Goal: Navigation & Orientation: Find specific page/section

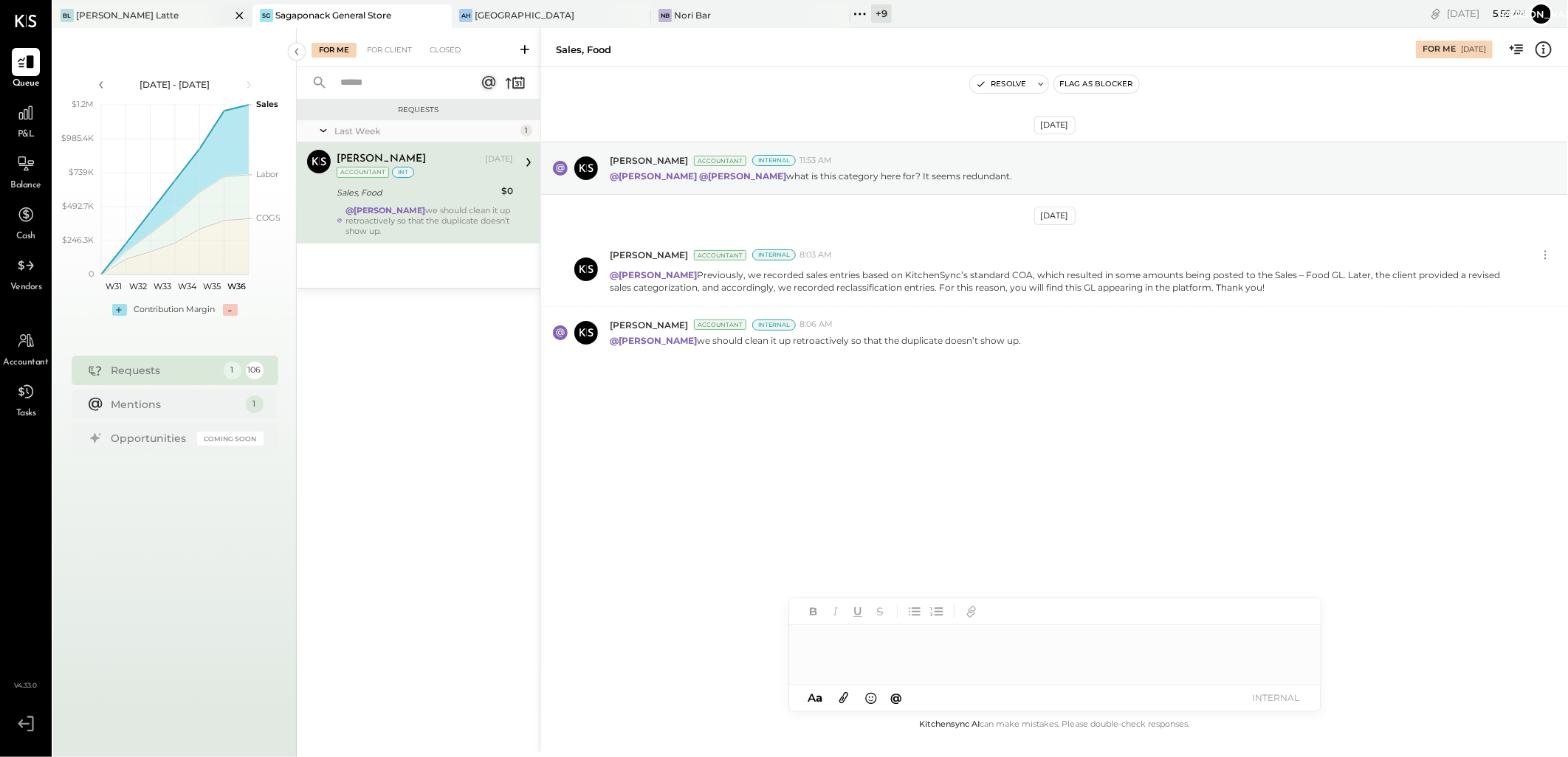
click at [112, 19] on div "[PERSON_NAME] Latte" at bounding box center [127, 16] width 103 height 13
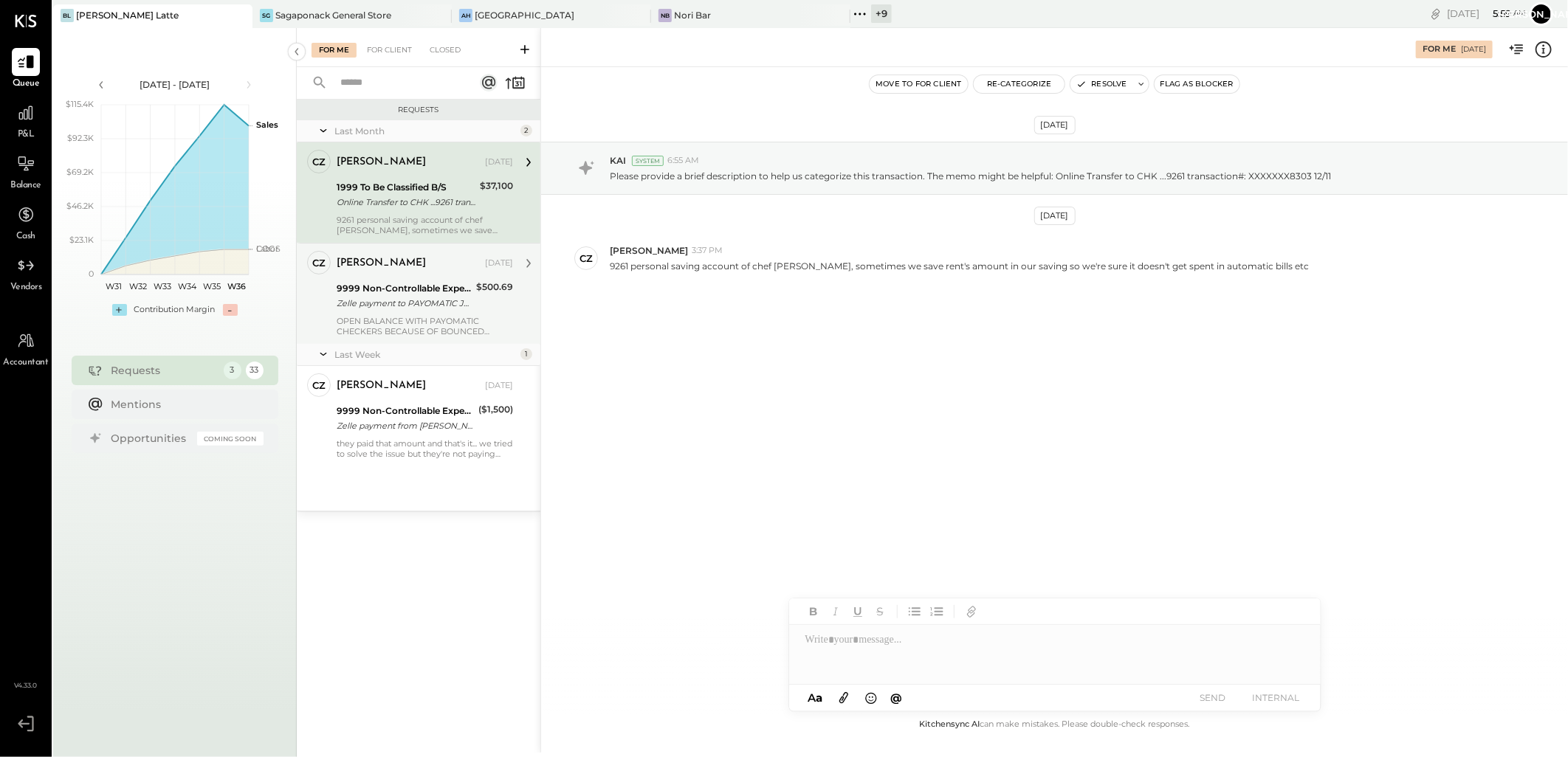
drag, startPoint x: 446, startPoint y: 182, endPoint x: 427, endPoint y: 260, distance: 80.3
click at [446, 182] on div "1999 To Be Classified B/S" at bounding box center [405, 187] width 139 height 15
click at [418, 288] on div "9999 Non-Controllable Expenses:Other Income and Expenses:To Be Classified" at bounding box center [404, 288] width 135 height 15
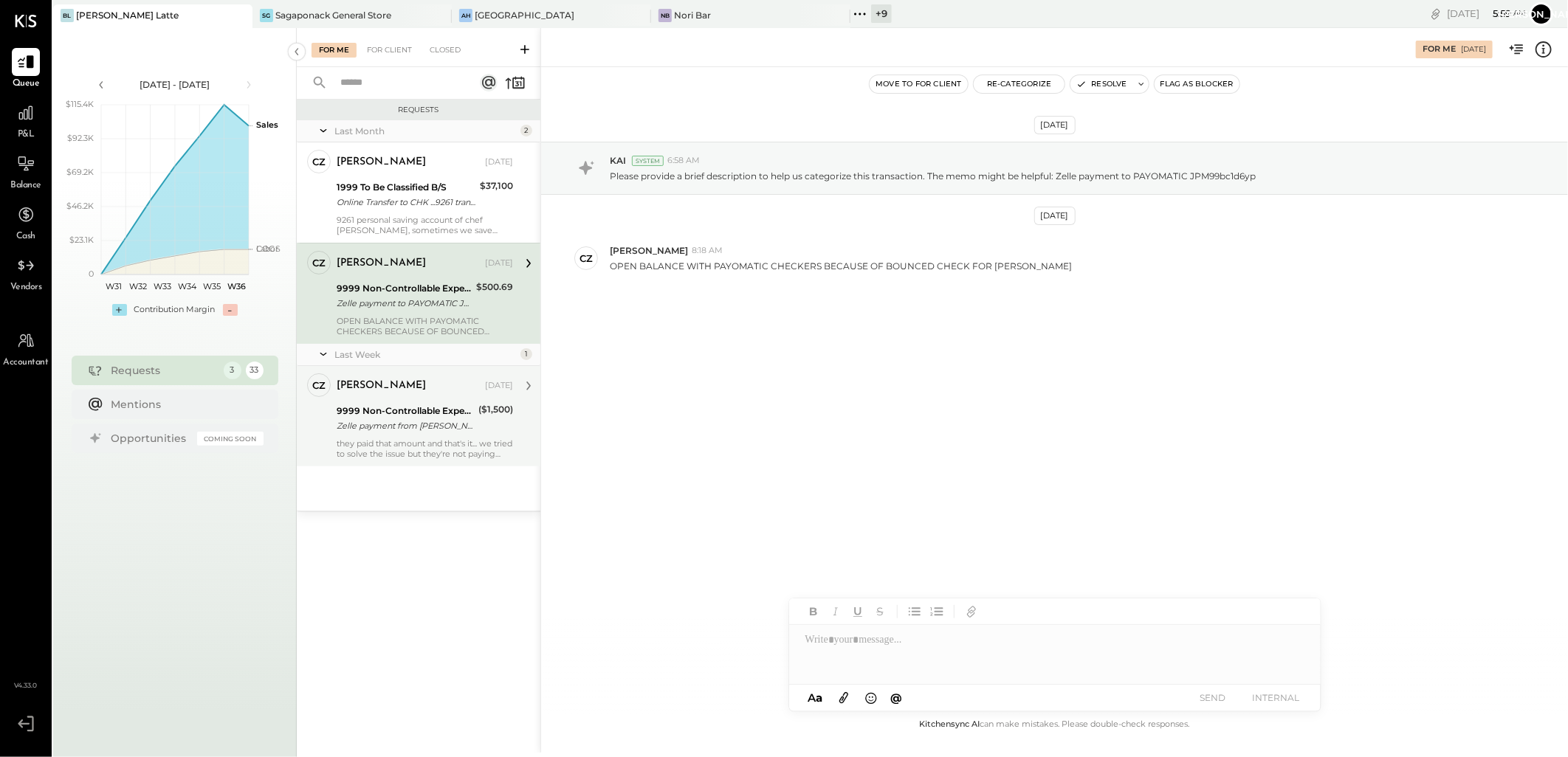
click at [410, 406] on div "9999 Non-Controllable Expenses:Other Income and Expenses:To Be Classified" at bounding box center [404, 411] width 138 height 15
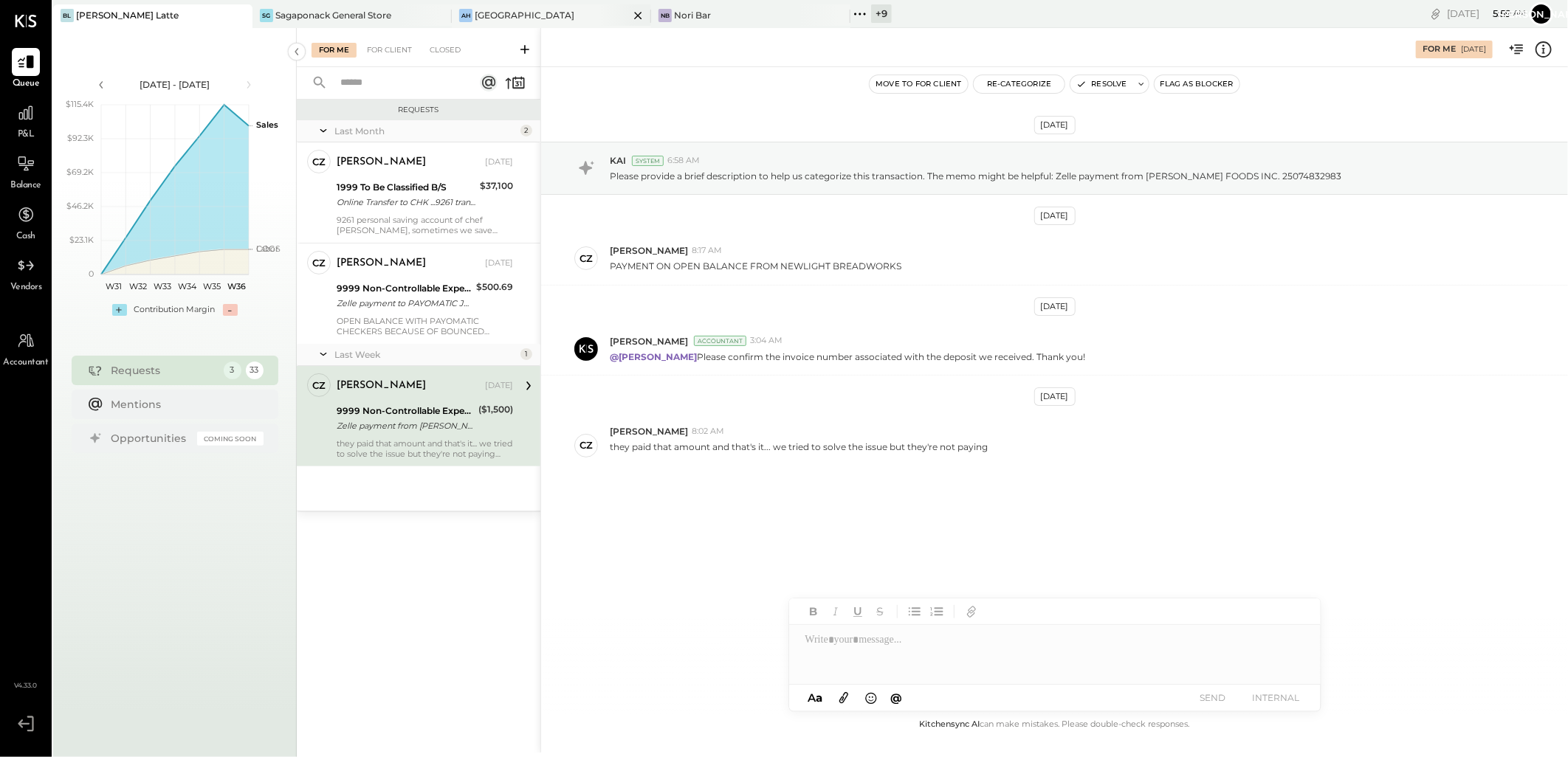
click at [493, 20] on div "[GEOGRAPHIC_DATA]" at bounding box center [525, 16] width 100 height 13
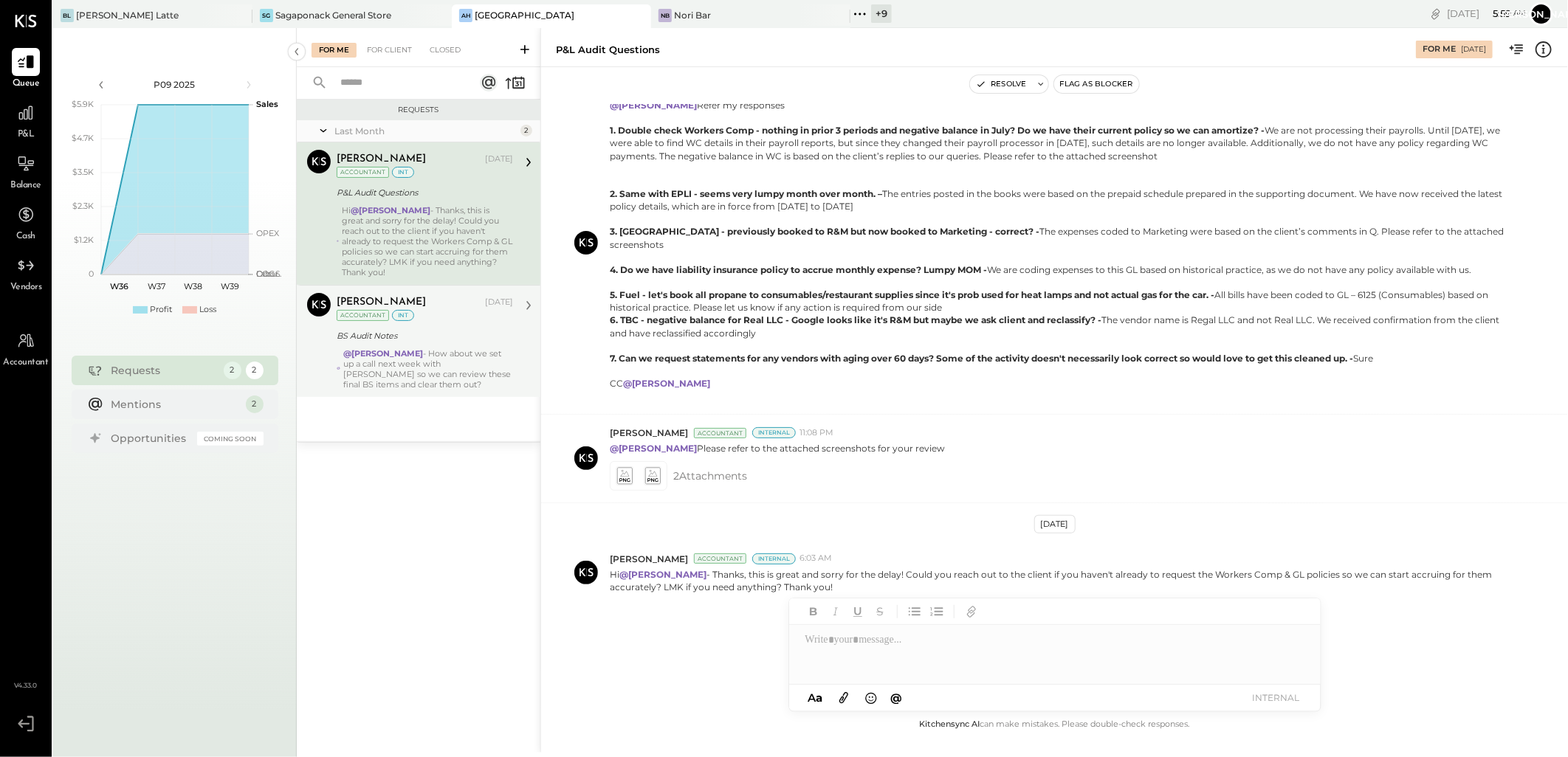
click at [425, 349] on div "@[PERSON_NAME] - How about we set up a call next week with [PERSON_NAME] so we …" at bounding box center [428, 368] width 170 height 42
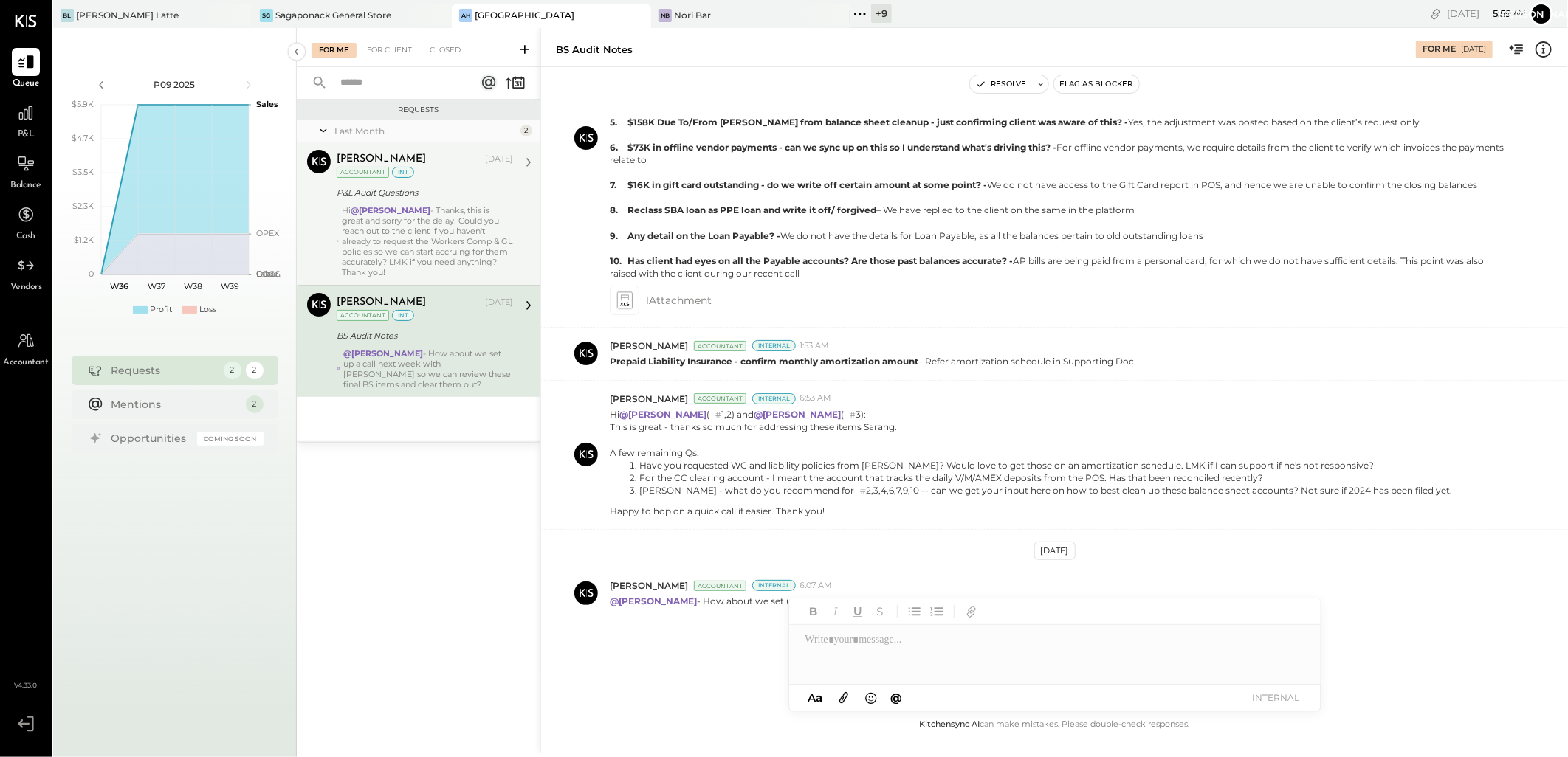
click at [406, 190] on div "P&L Audit Questions" at bounding box center [422, 193] width 172 height 15
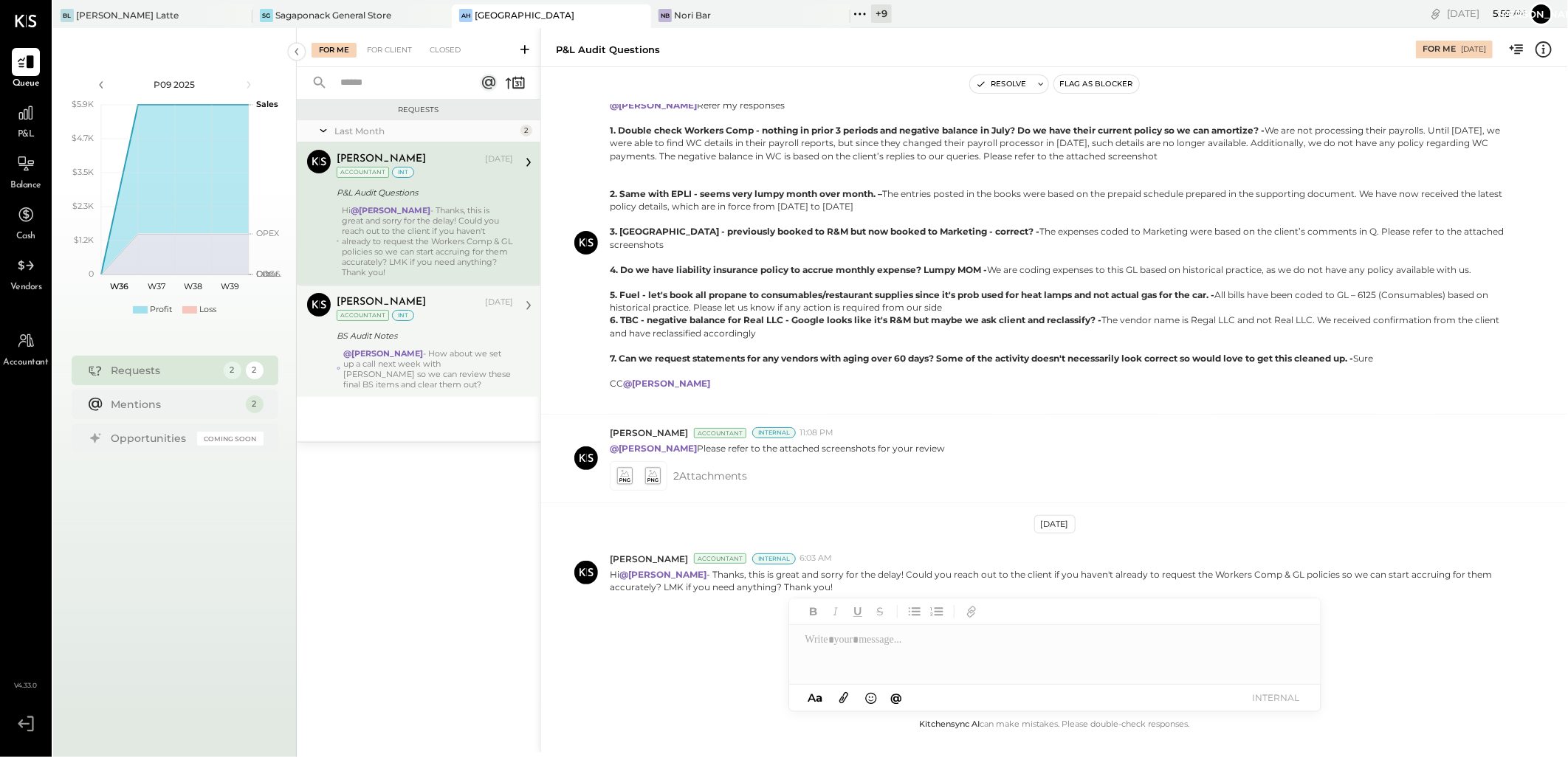
scroll to position [312, 0]
click at [409, 318] on div "int" at bounding box center [403, 316] width 22 height 11
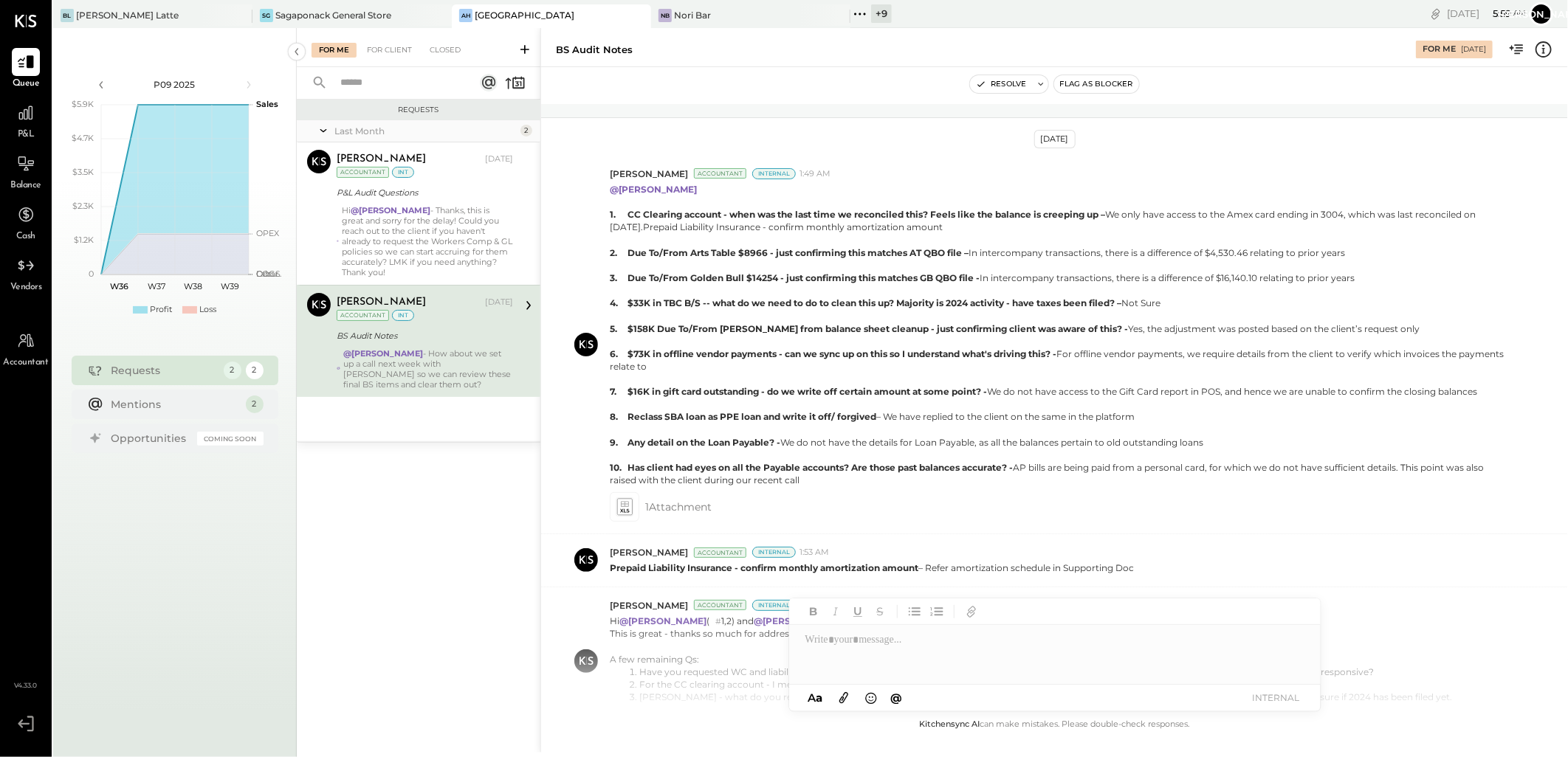
scroll to position [519, 0]
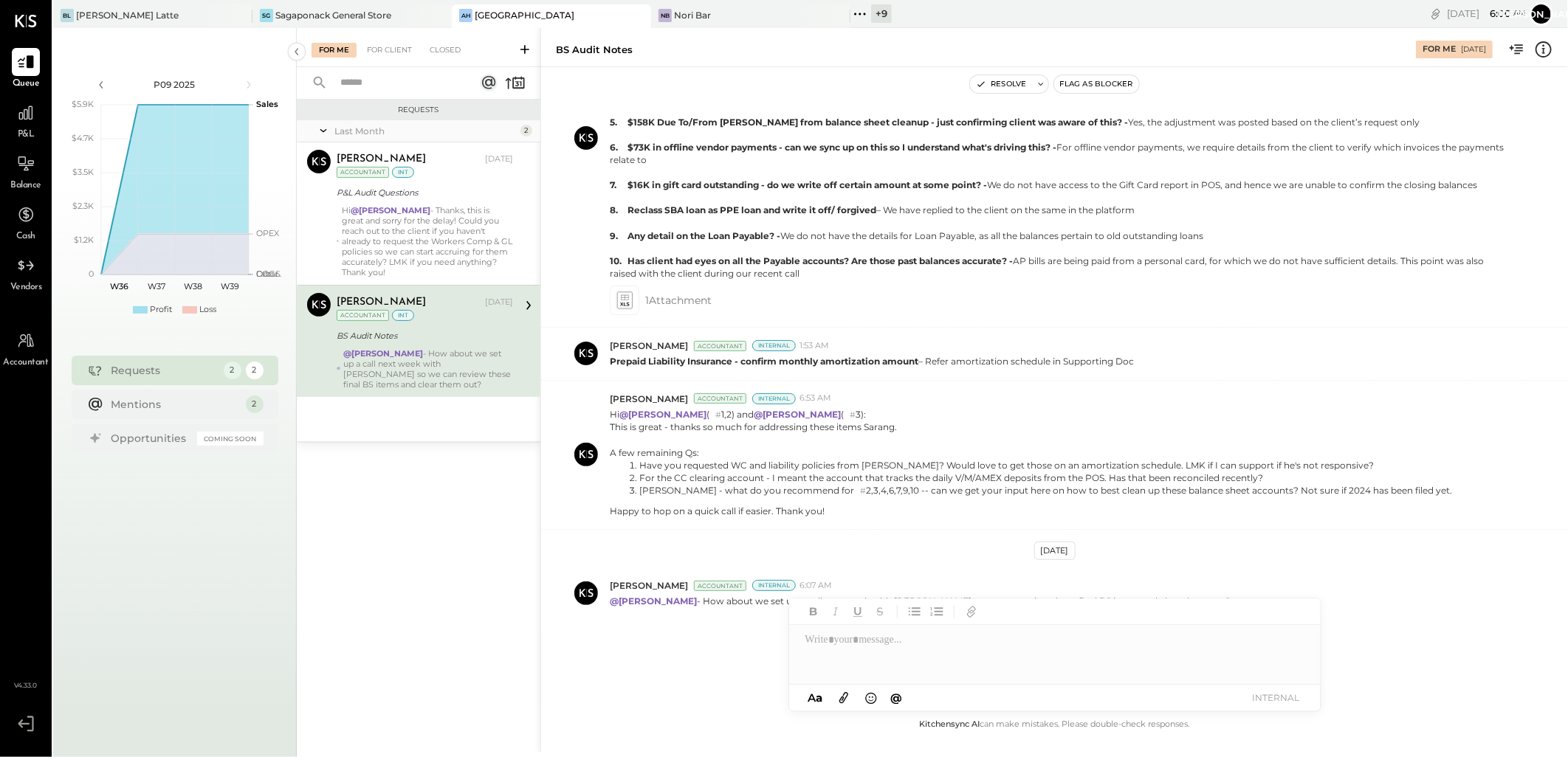
click at [895, 9] on div "+ 9 Pinned Locations ( 4 ) [PERSON_NAME] Latte [GEOGRAPHIC_DATA] [GEOGRAPHIC_DA…" at bounding box center [939, 14] width 178 height 28
click at [874, 17] on div "+ 9" at bounding box center [881, 14] width 20 height 18
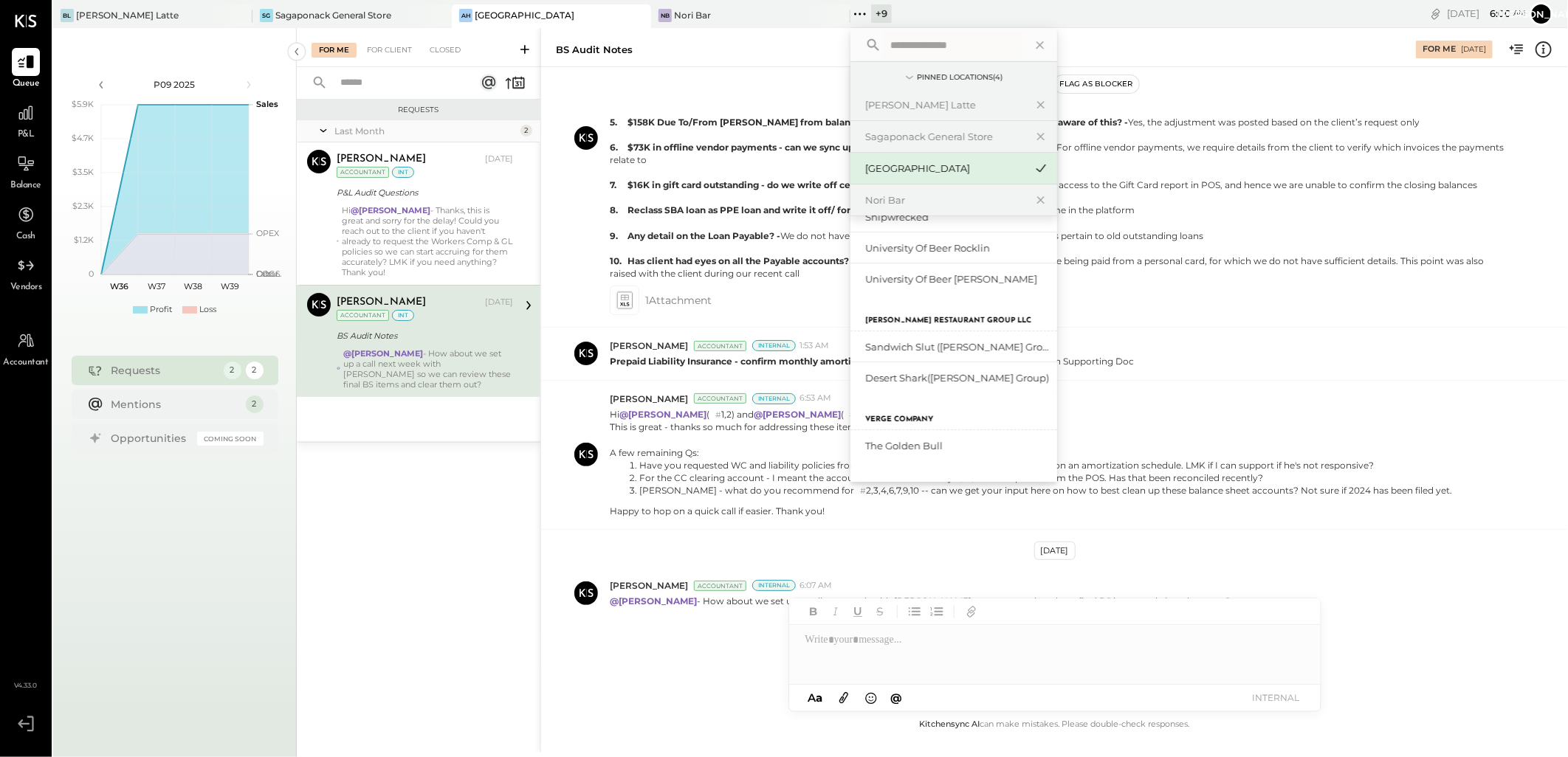
scroll to position [239, 0]
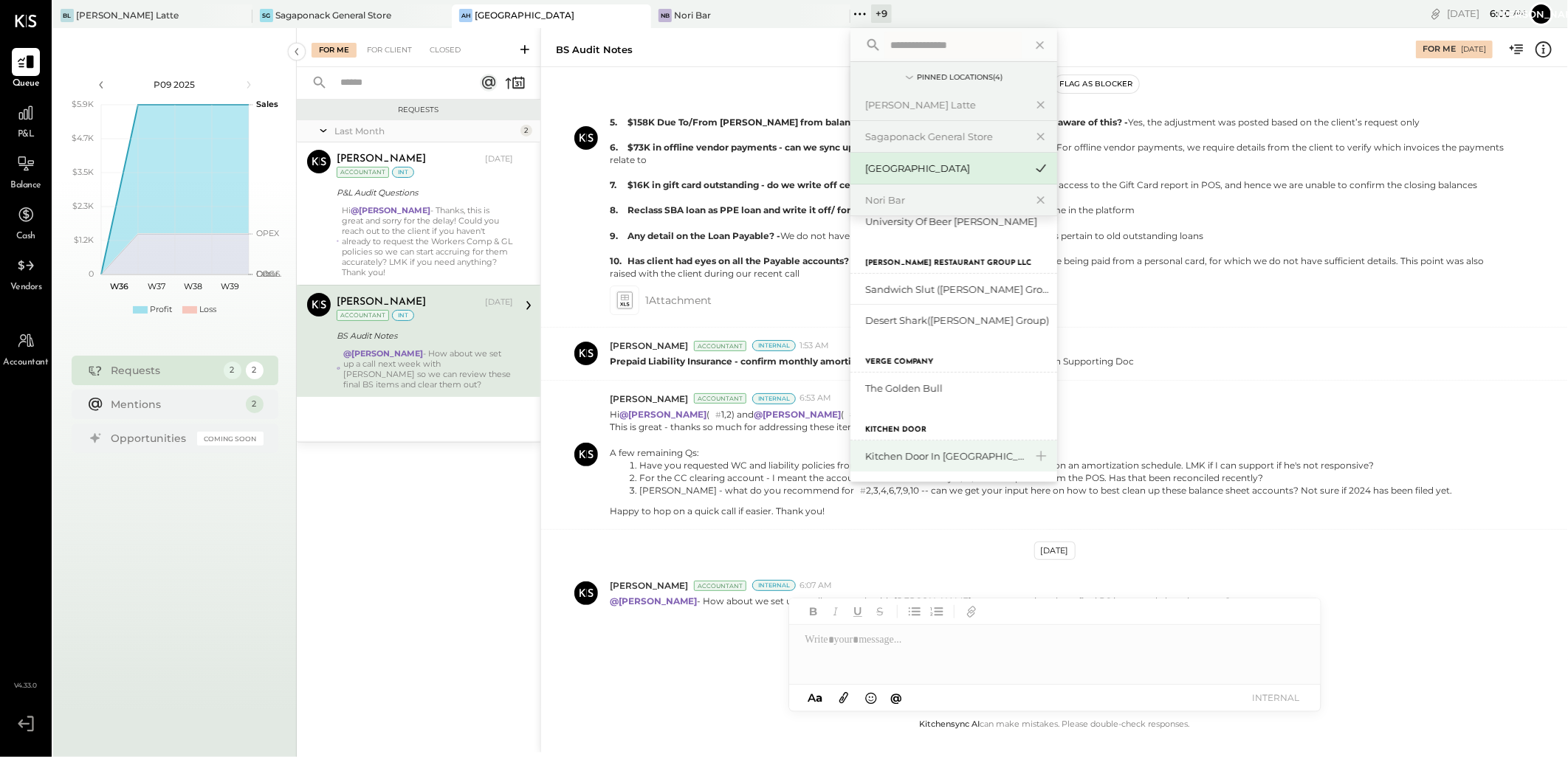
click at [924, 458] on div "Kitchen Door in [GEOGRAPHIC_DATA]" at bounding box center [945, 456] width 160 height 14
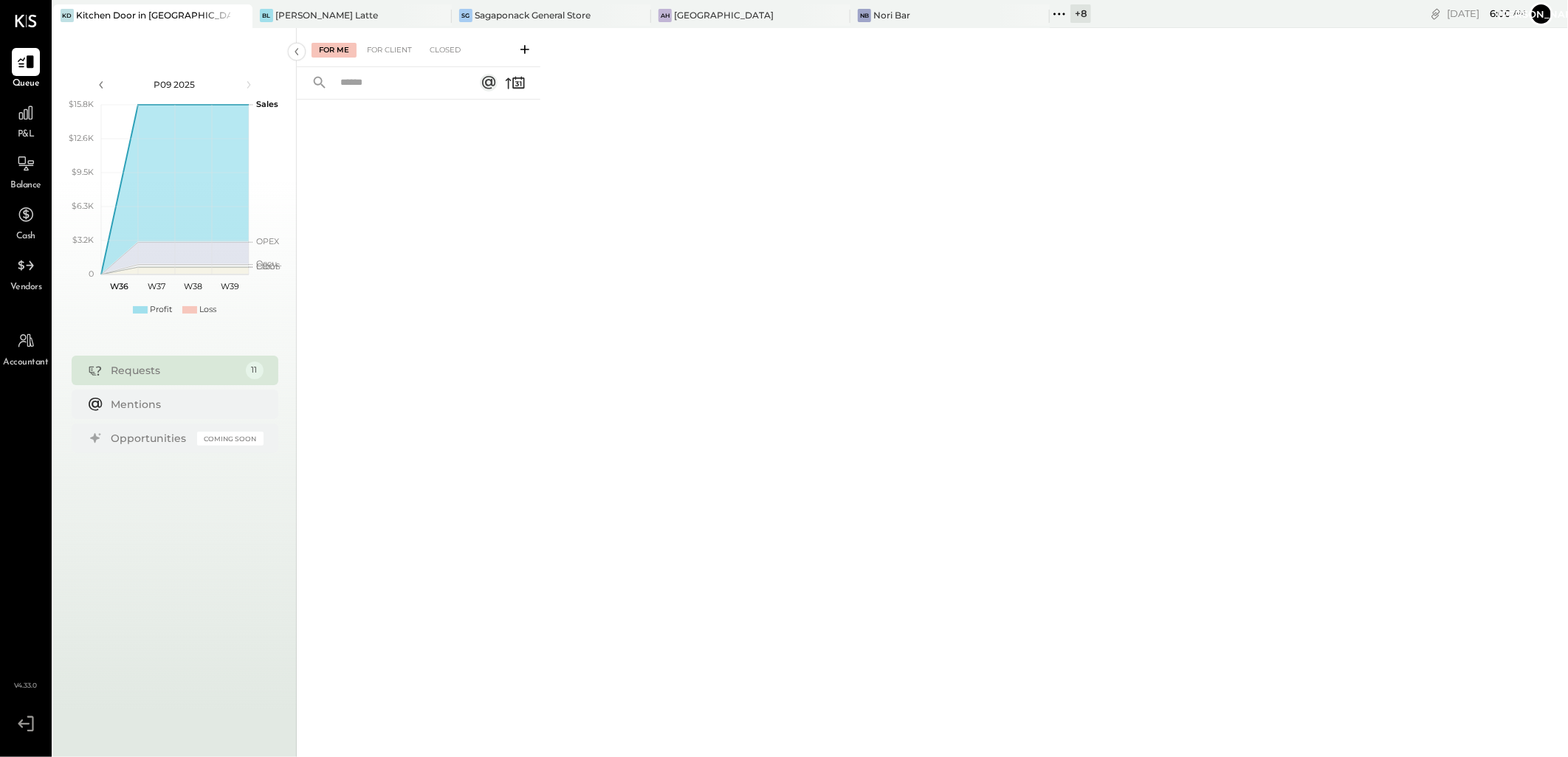
drag, startPoint x: 1024, startPoint y: 12, endPoint x: 1037, endPoint y: 18, distance: 14.3
click at [1070, 12] on div "+ 8" at bounding box center [1080, 14] width 20 height 18
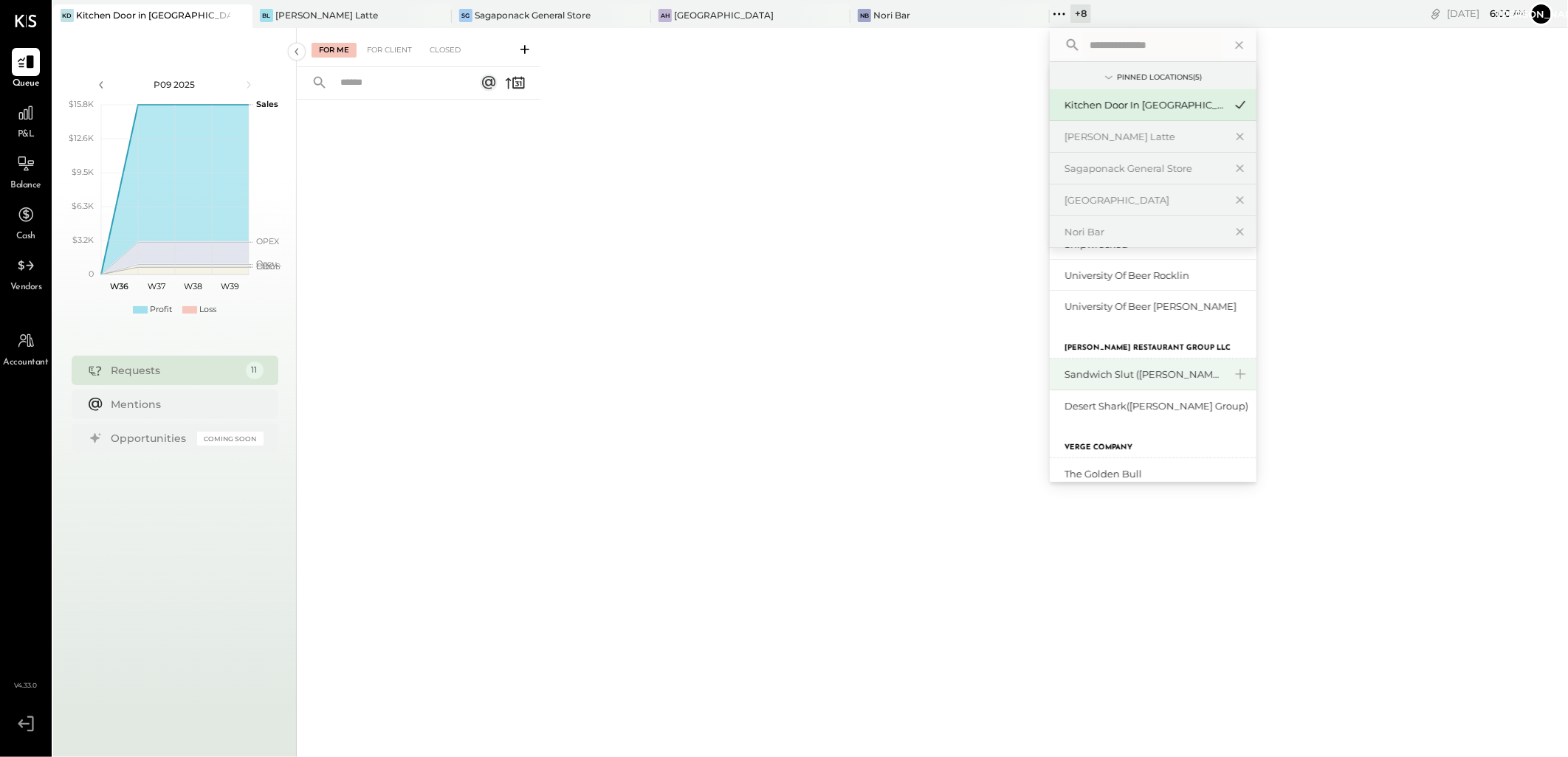
scroll to position [204, 0]
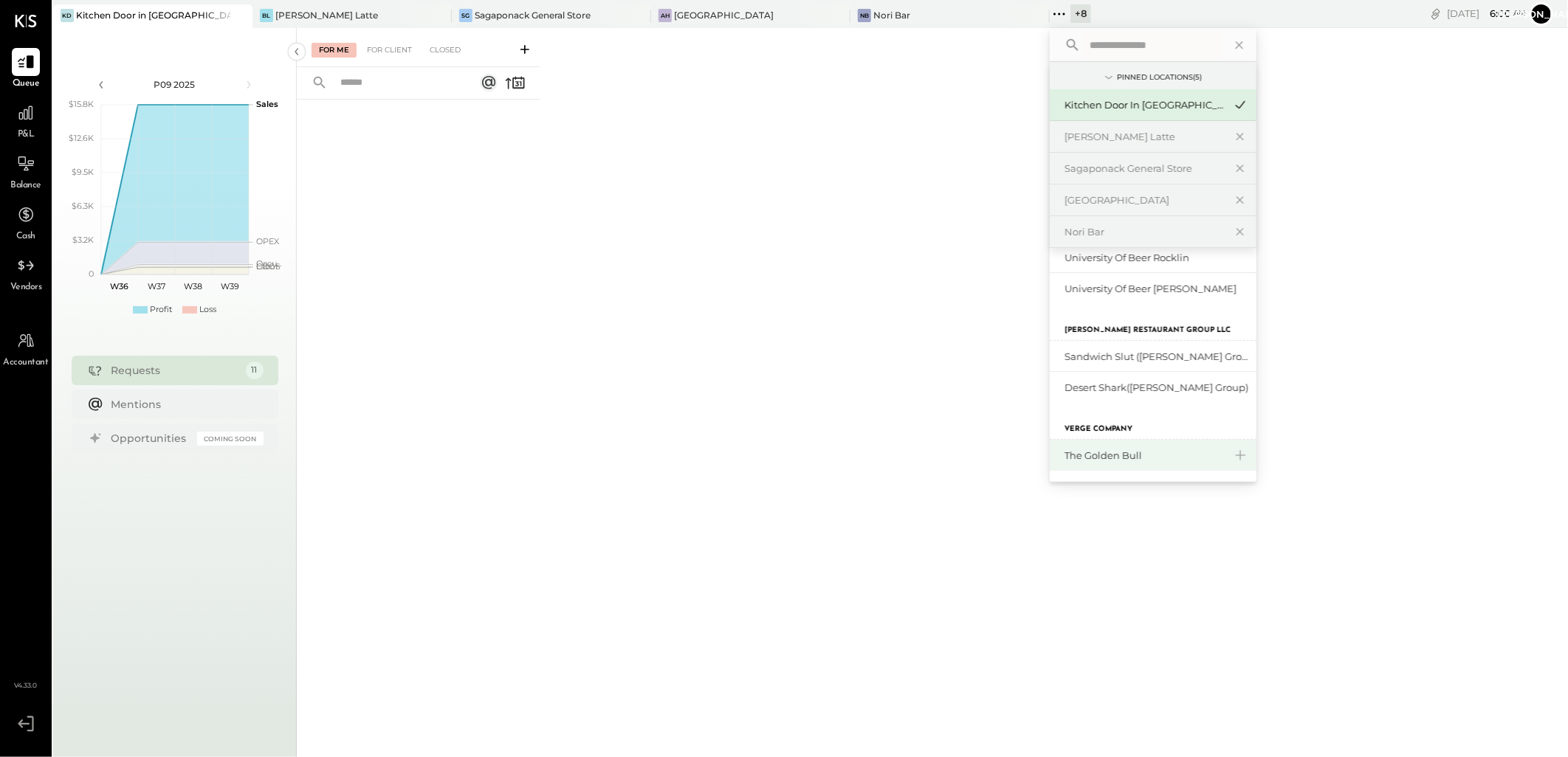
click at [1067, 454] on div "The Golden Bull" at bounding box center [1143, 455] width 160 height 14
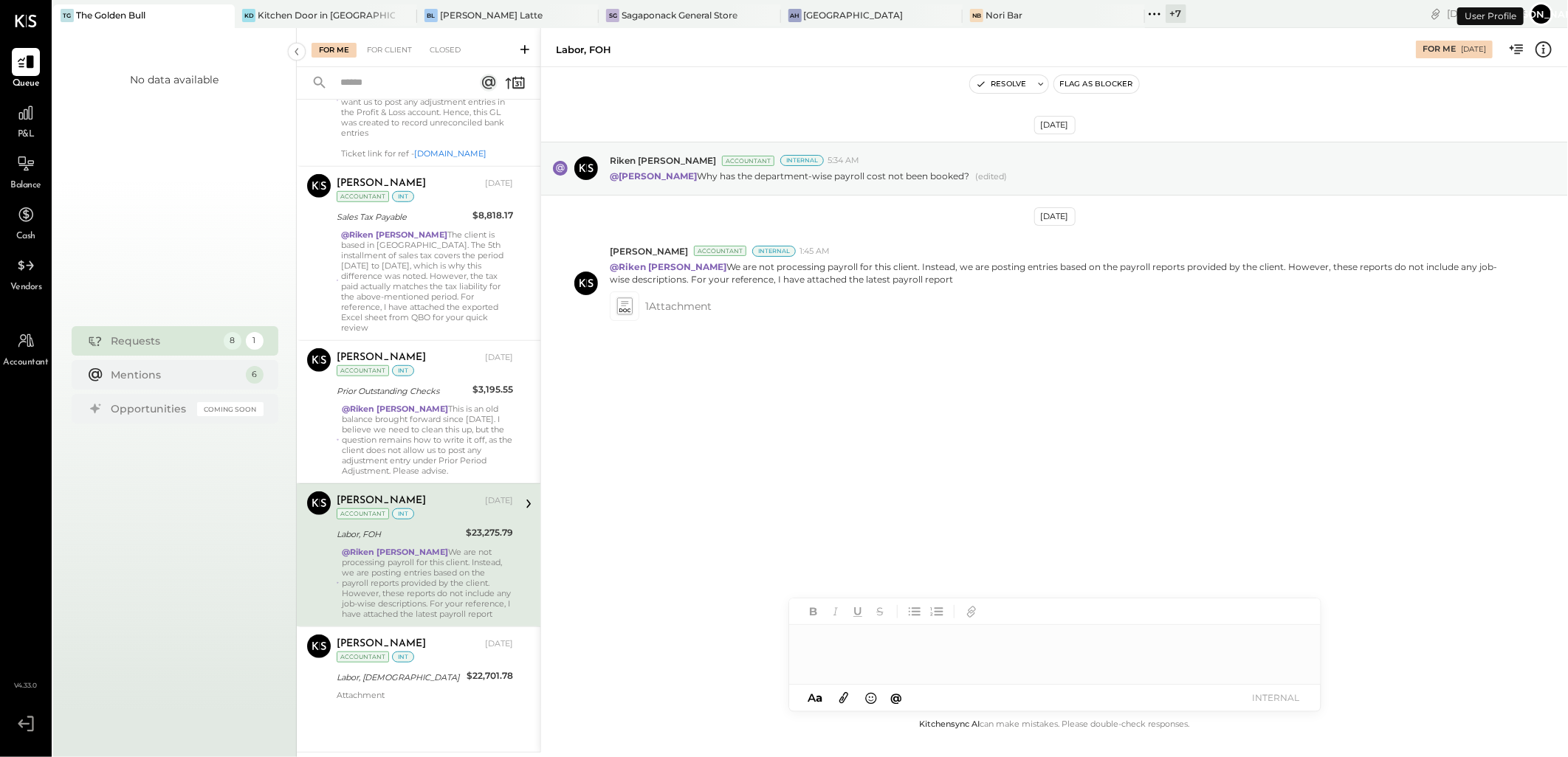
scroll to position [611, 0]
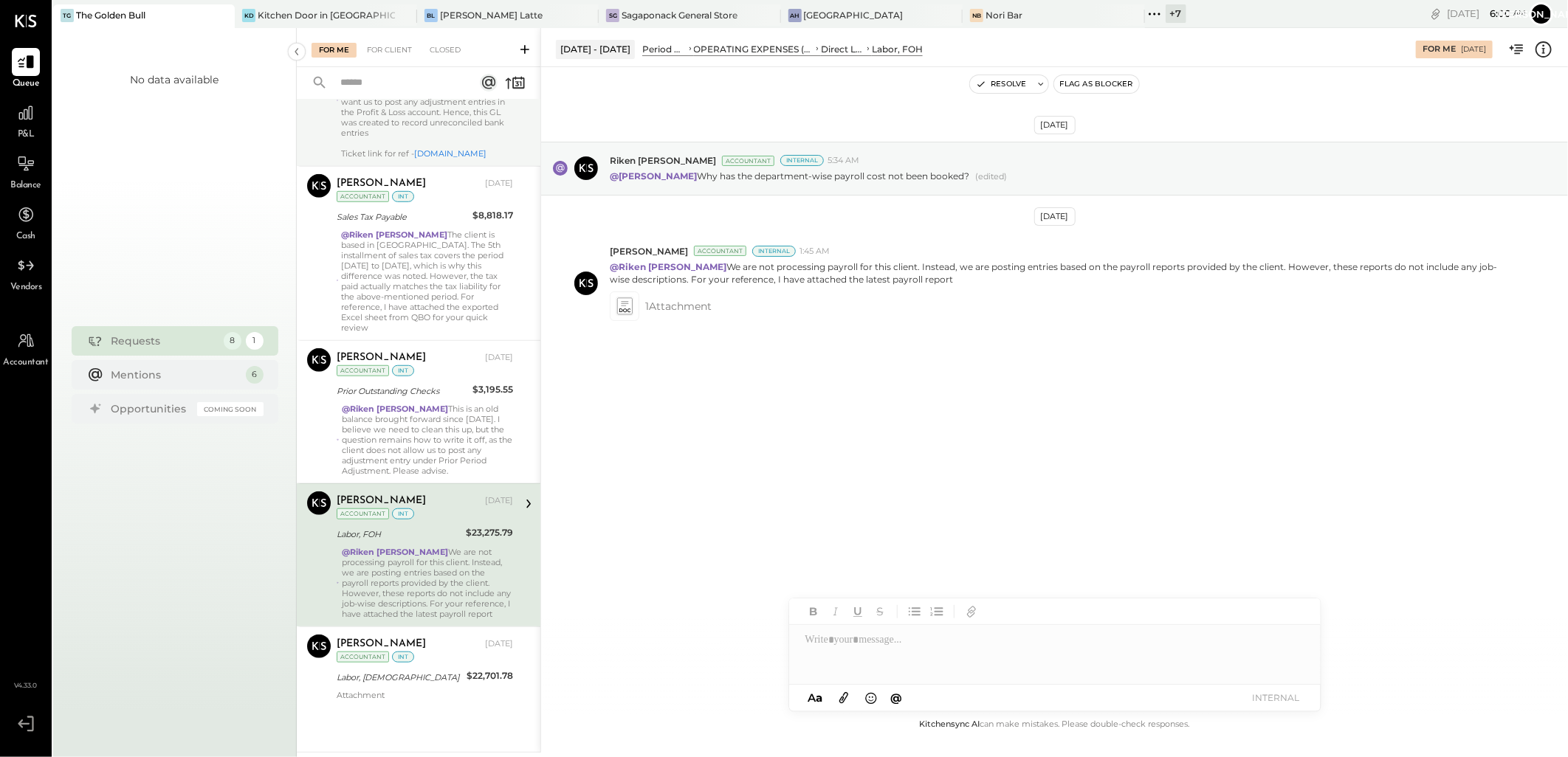
click at [382, 116] on div "@[PERSON_NAME] The entry posted to this GL was based on a discussion in the cli…" at bounding box center [427, 102] width 172 height 114
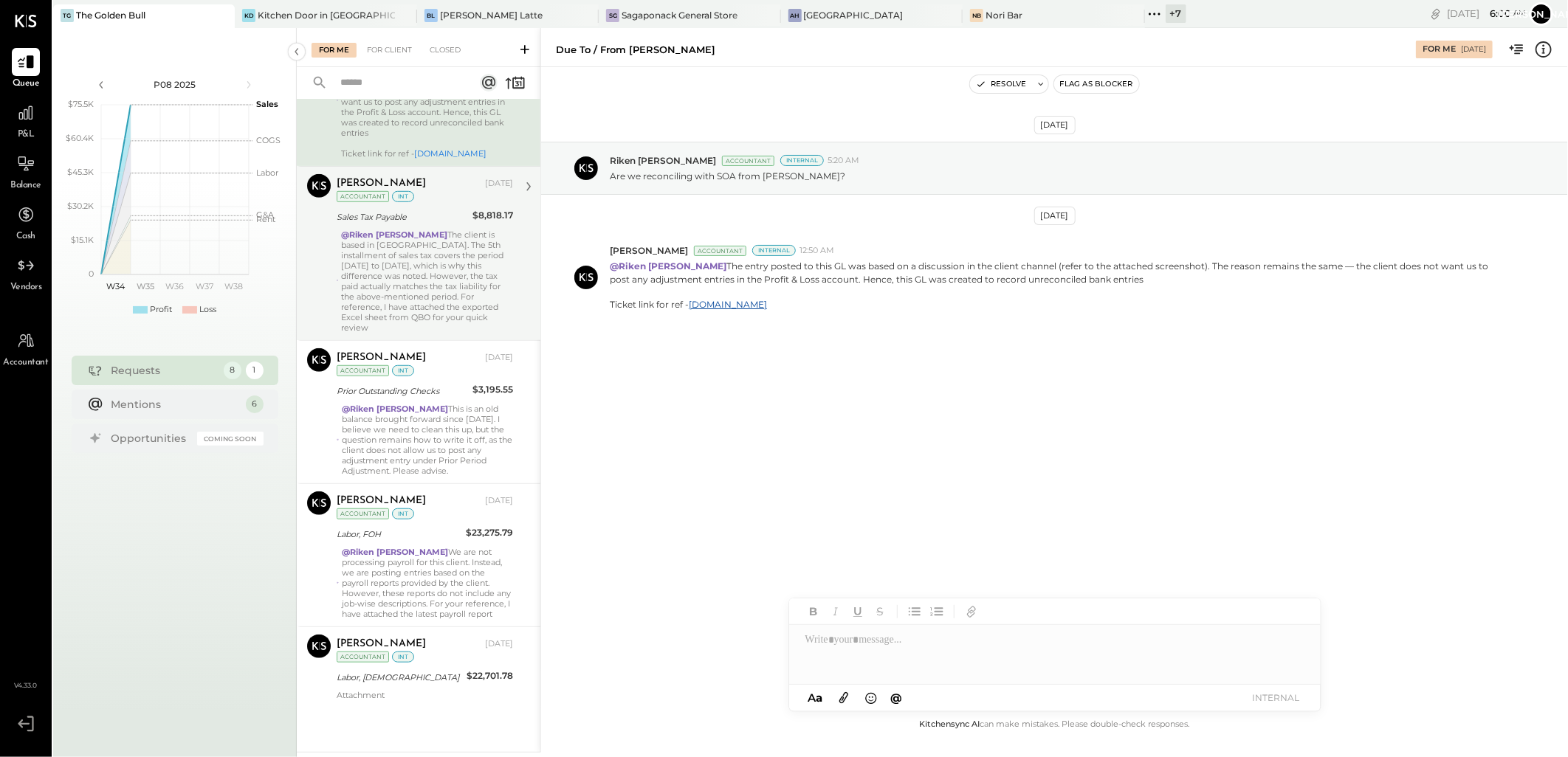
click at [403, 222] on div "Sales Tax Payable" at bounding box center [402, 217] width 131 height 15
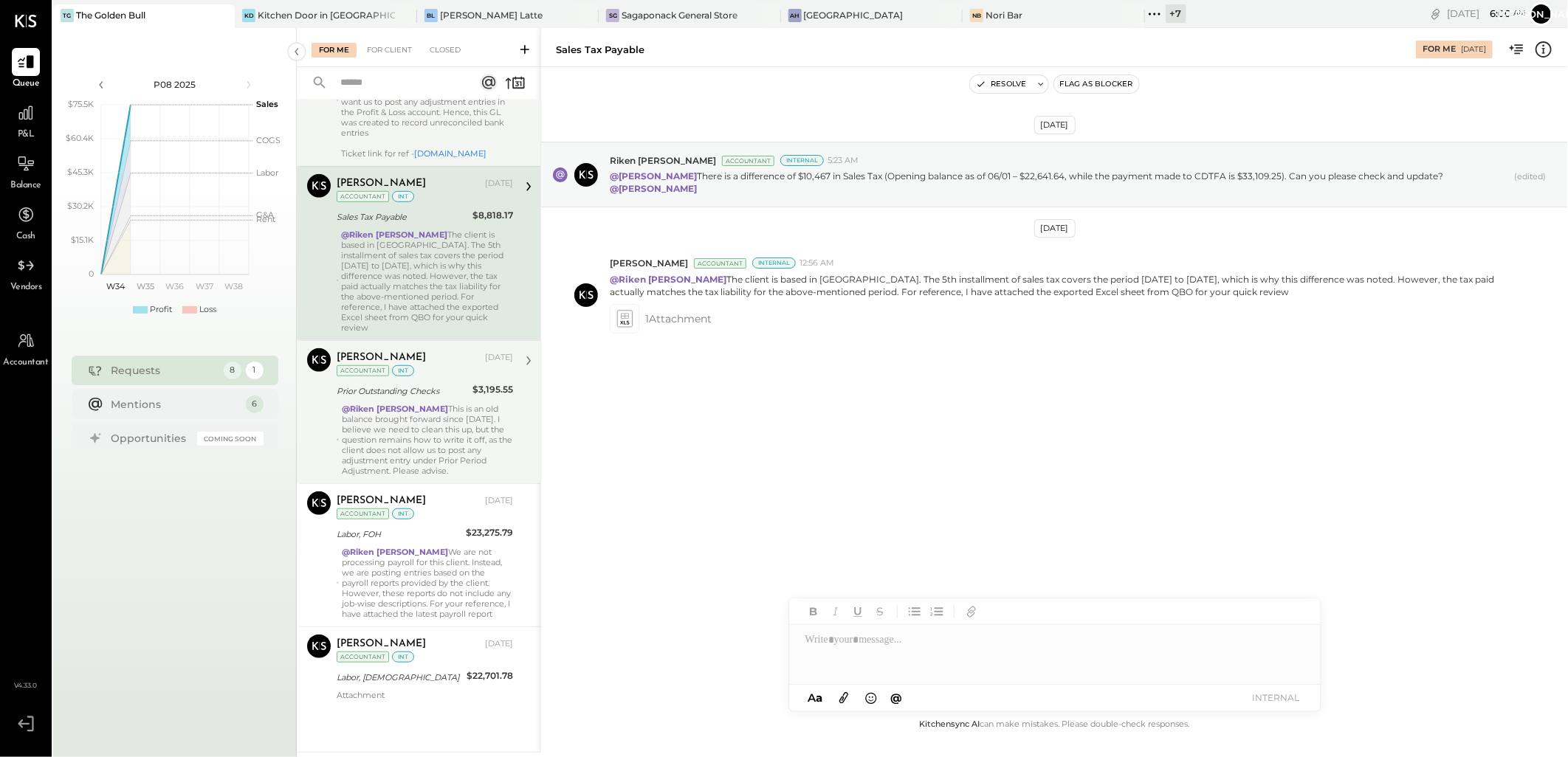
click at [403, 434] on div "@[PERSON_NAME] This is an old balance brought forward since [DATE]. I believe w…" at bounding box center [427, 439] width 171 height 72
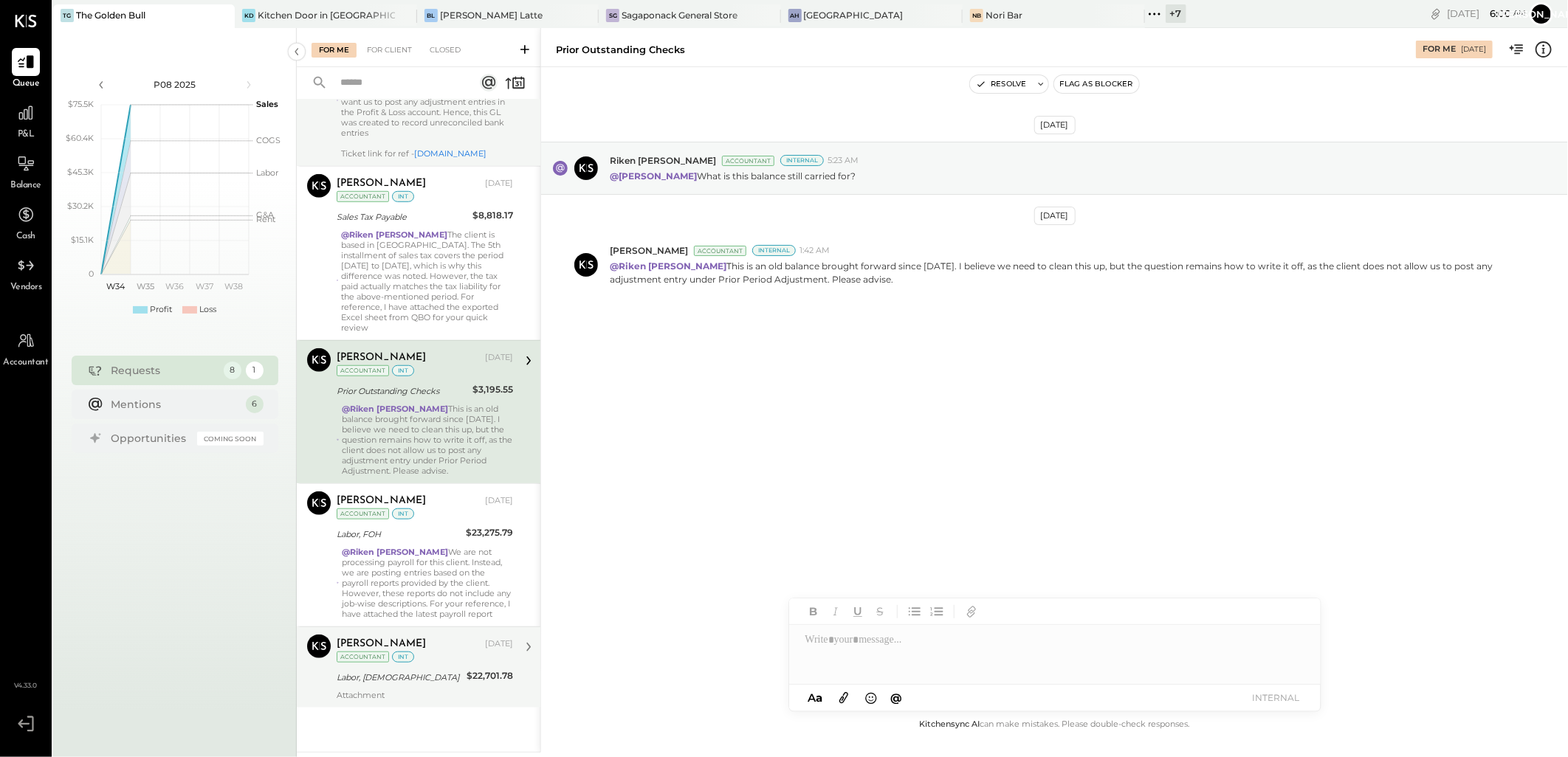
click at [417, 638] on div "[PERSON_NAME]" at bounding box center [380, 644] width 90 height 15
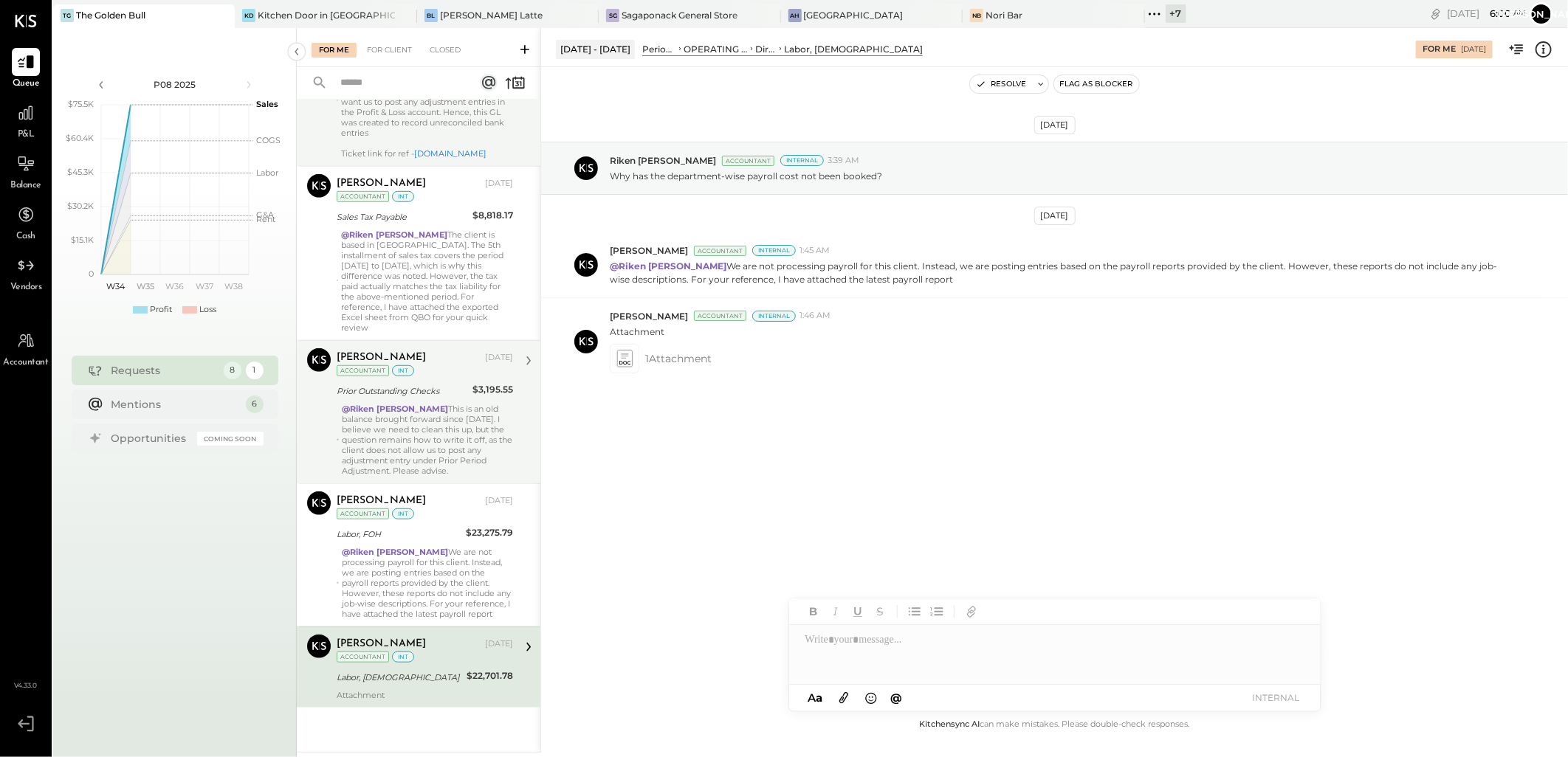
click at [409, 141] on div "@[PERSON_NAME] The entry posted to this GL was based on a discussion in the cli…" at bounding box center [427, 102] width 172 height 114
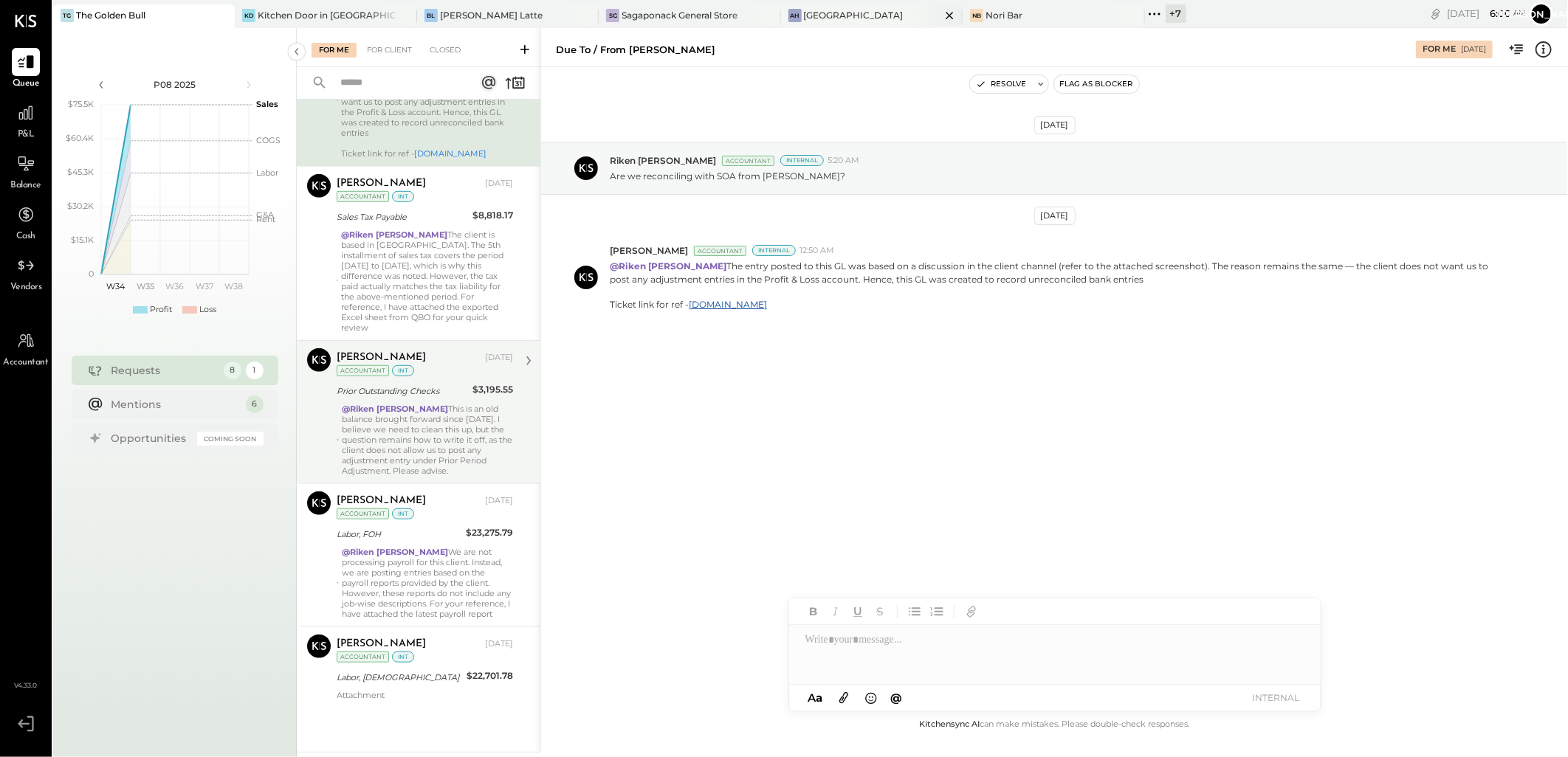
click at [804, 15] on div "AH [GEOGRAPHIC_DATA]" at bounding box center [861, 16] width 160 height 13
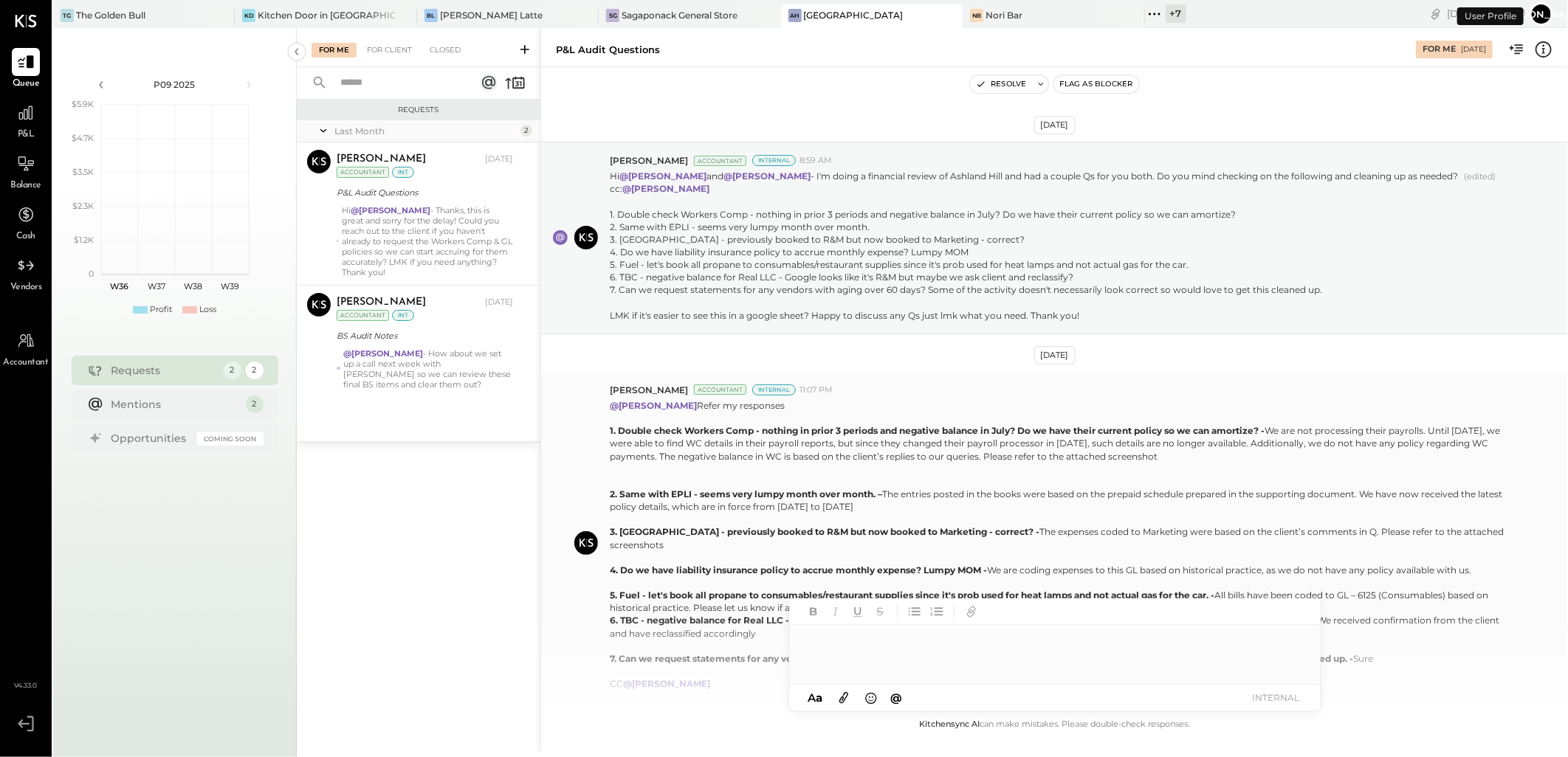
scroll to position [312, 0]
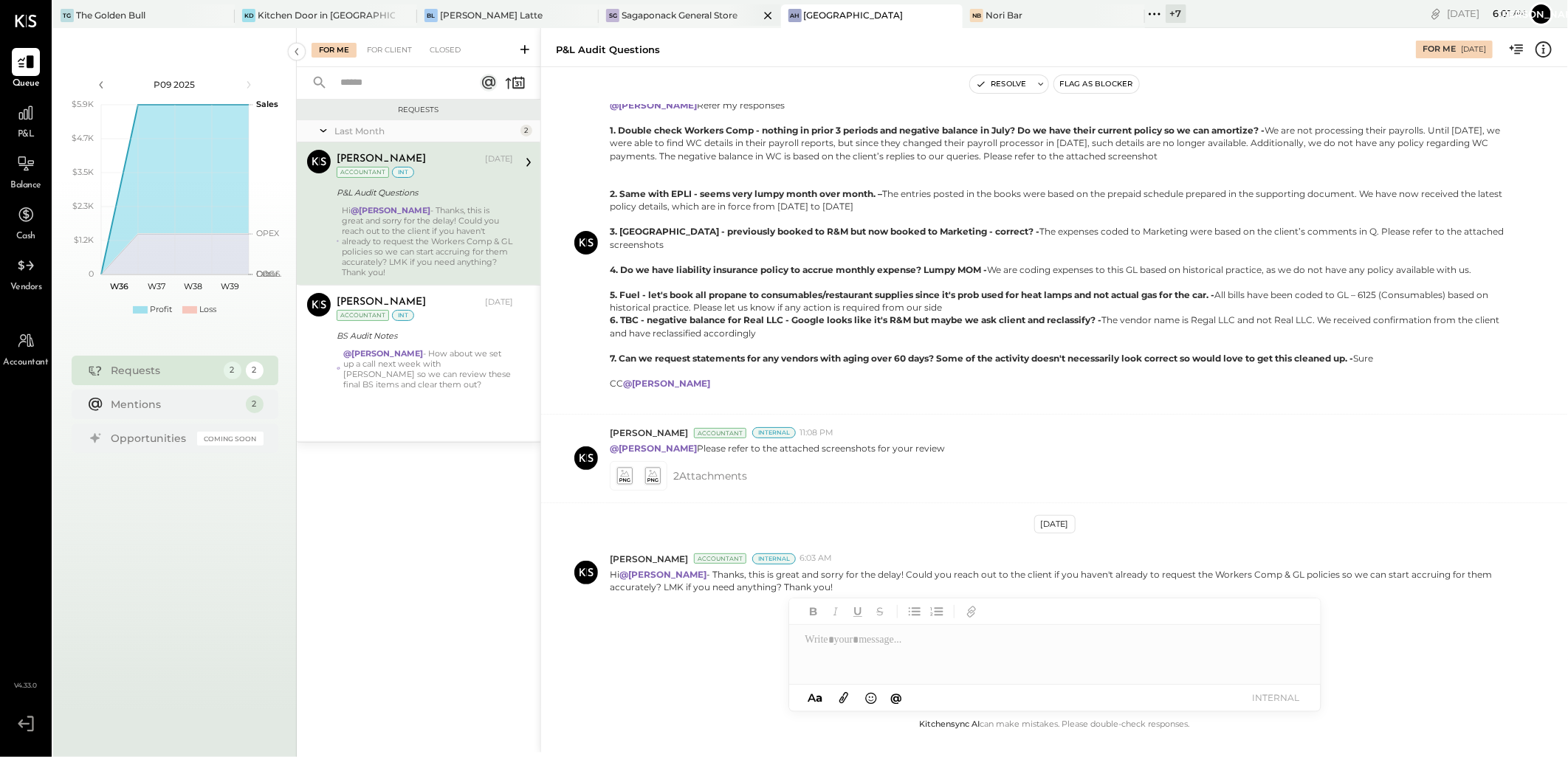
click at [626, 9] on div "Sagaponack General Store" at bounding box center [679, 16] width 115 height 13
